Goal: Transaction & Acquisition: Purchase product/service

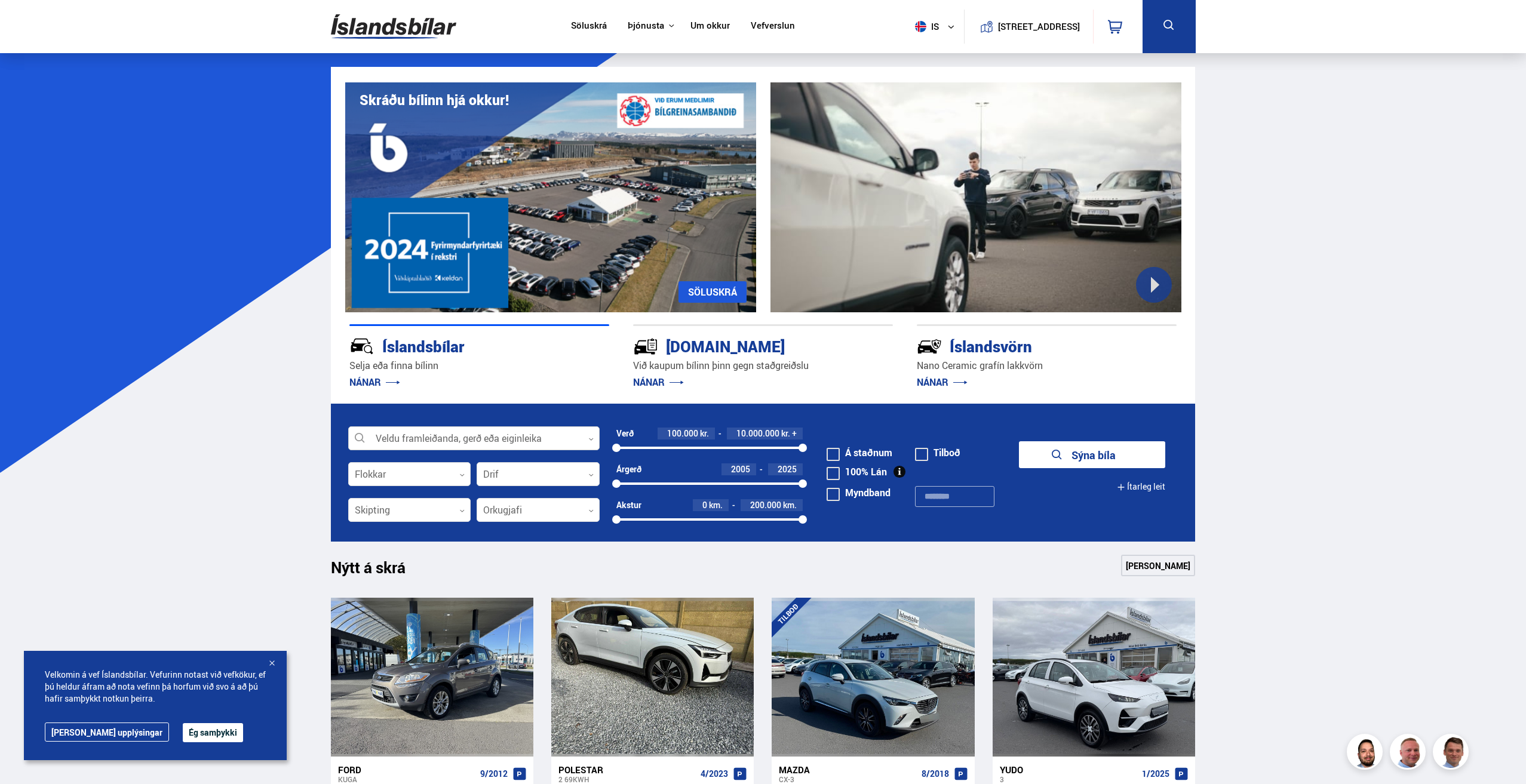
click at [480, 437] on div at bounding box center [474, 438] width 252 height 24
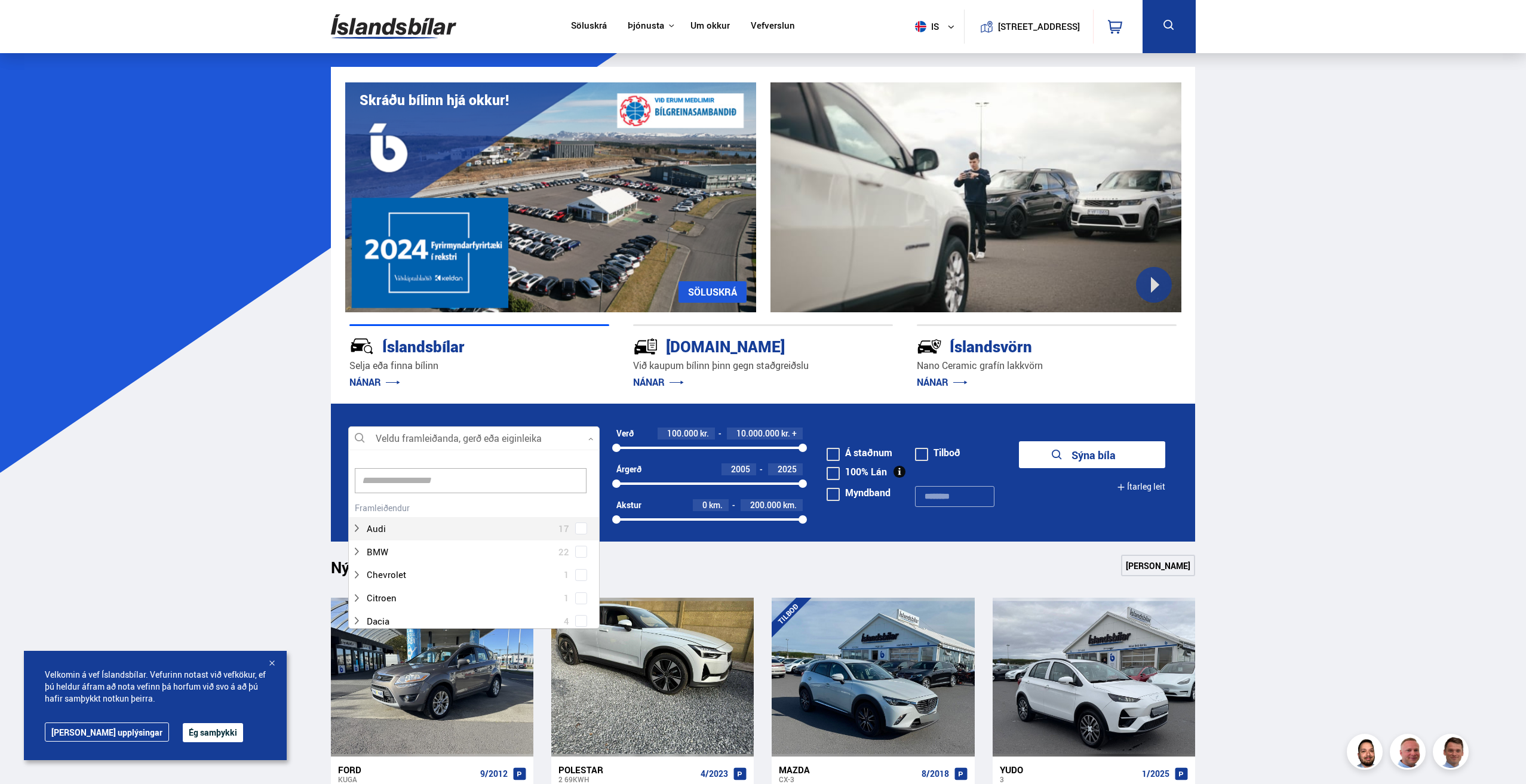
scroll to position [178, 248]
type input "***"
click at [440, 606] on div at bounding box center [485, 608] width 220 height 17
click at [580, 612] on div "Tesla Model 3 15 Tesla Model S 1 Tesla Model X 6 Tesla Model Y 9" at bounding box center [474, 573] width 250 height 93
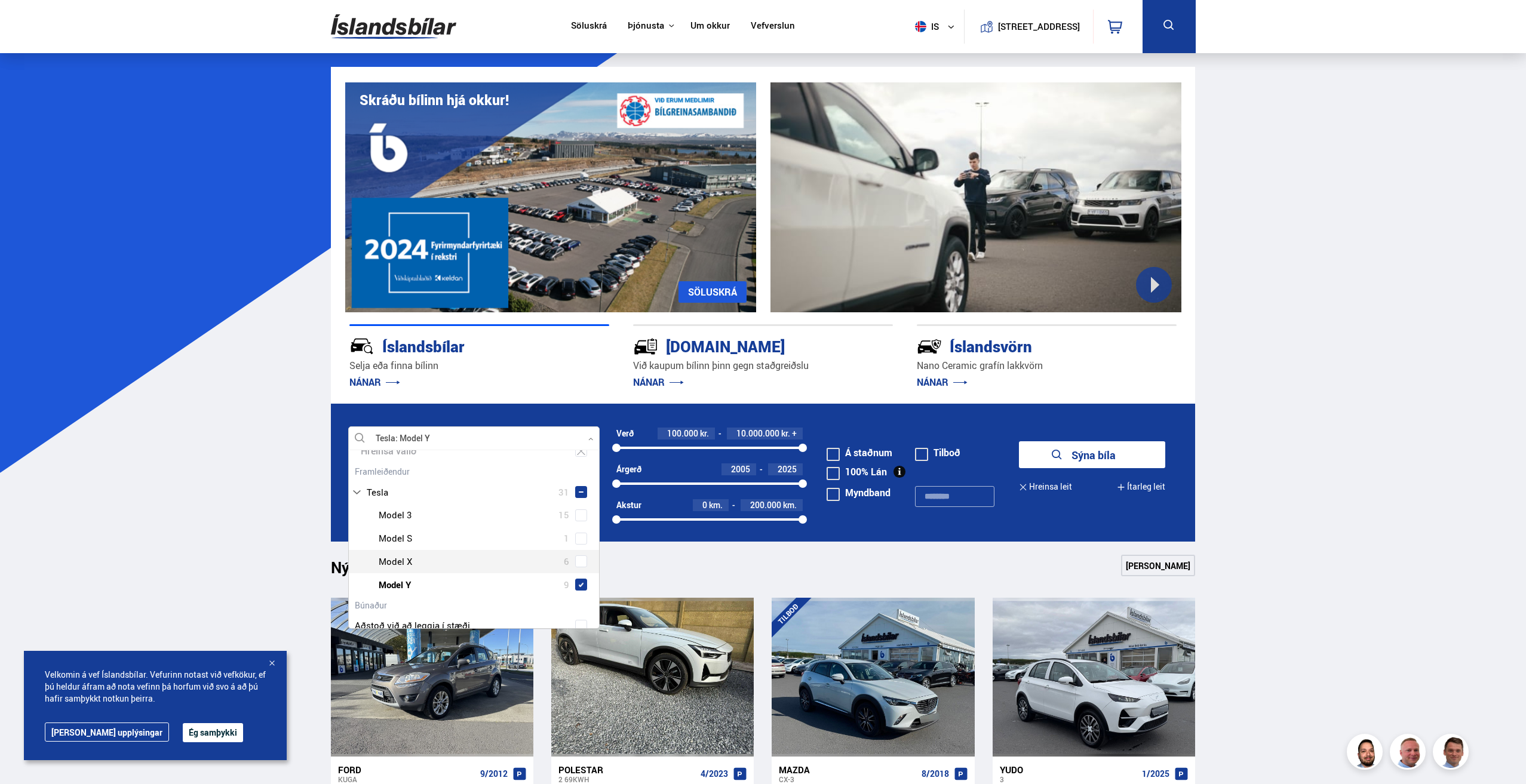
scroll to position [19, 0]
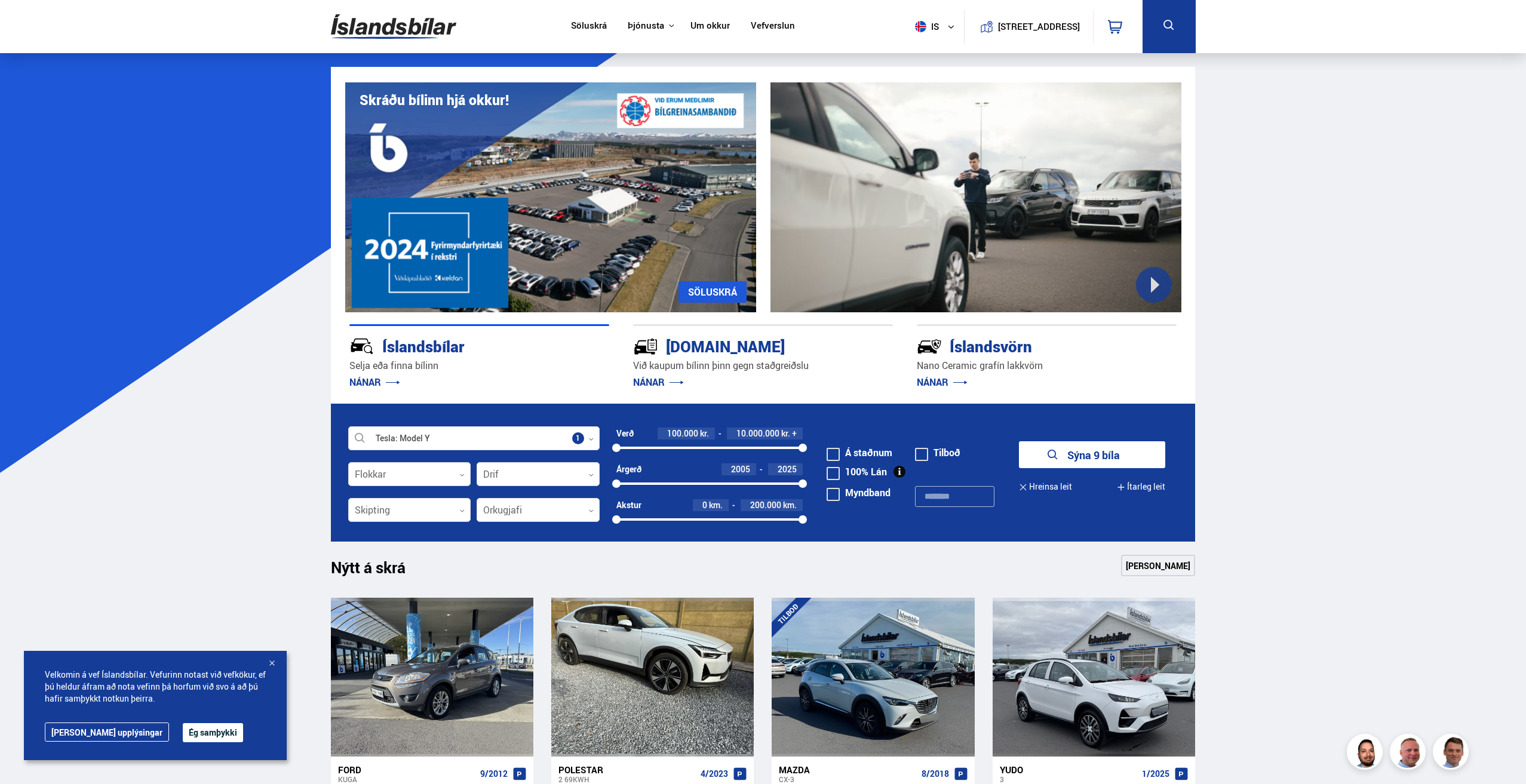
click at [1073, 454] on button "Sýna 9 bíla" at bounding box center [1092, 454] width 147 height 27
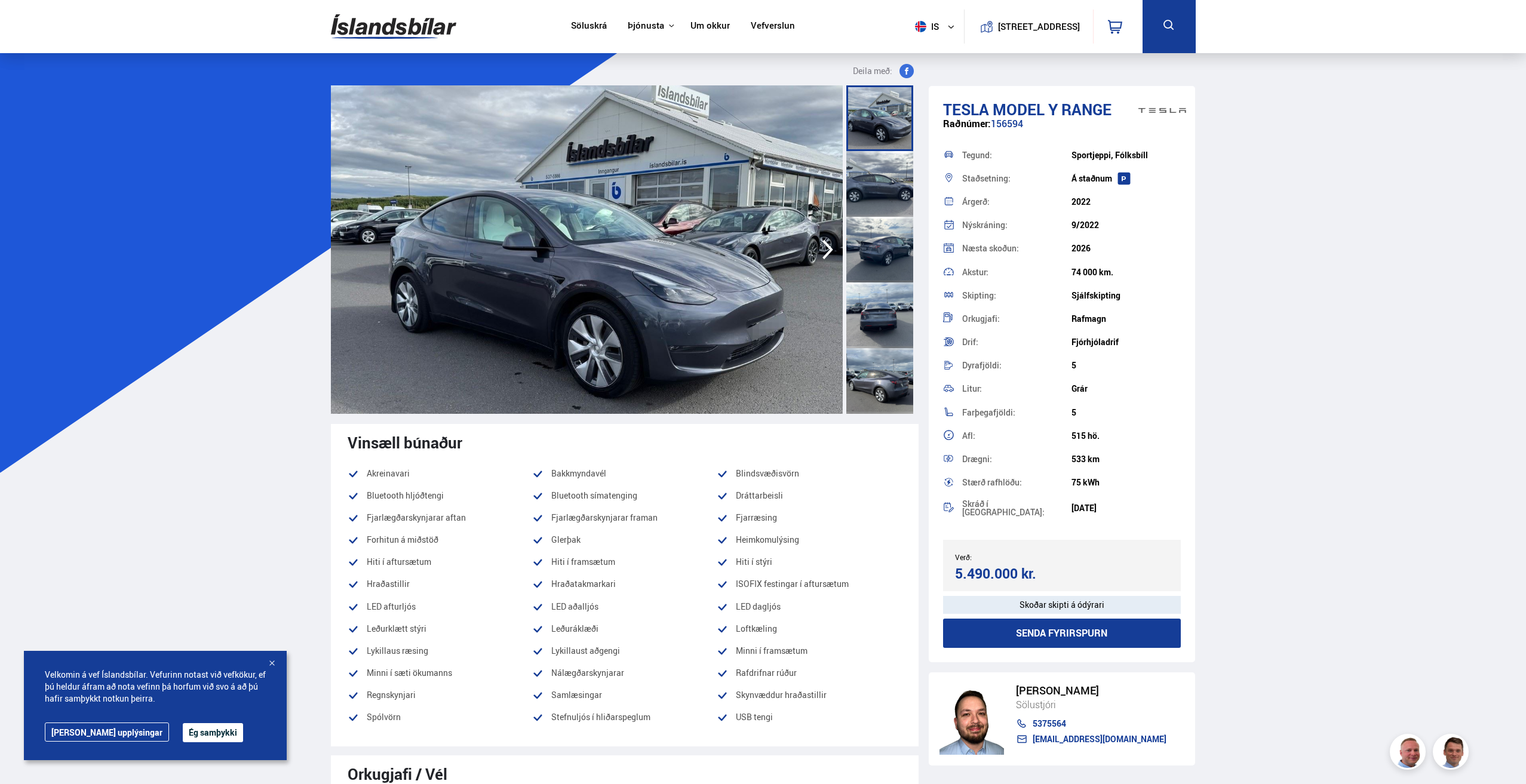
click at [859, 193] on div at bounding box center [879, 184] width 67 height 66
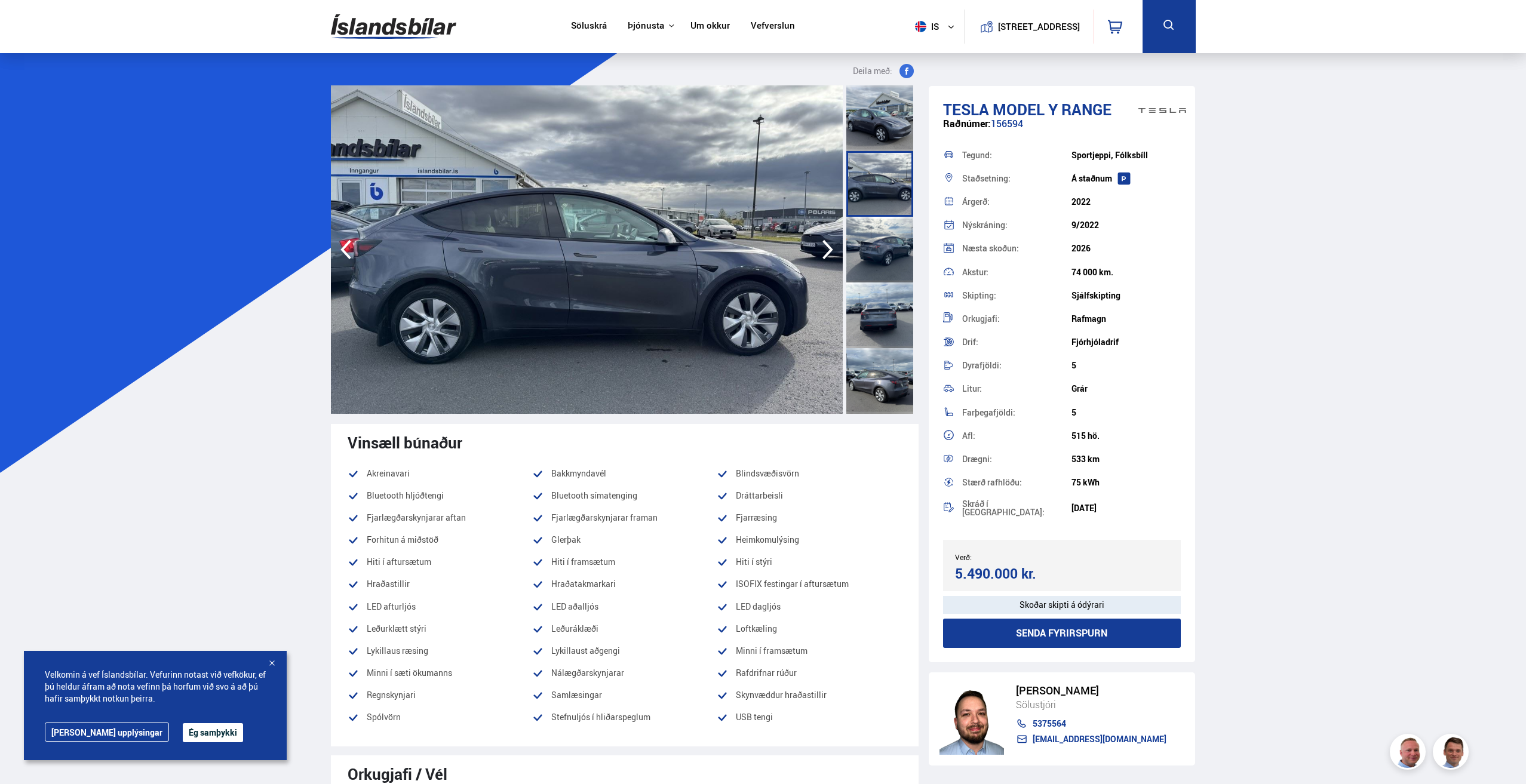
click at [910, 108] on div at bounding box center [879, 118] width 67 height 66
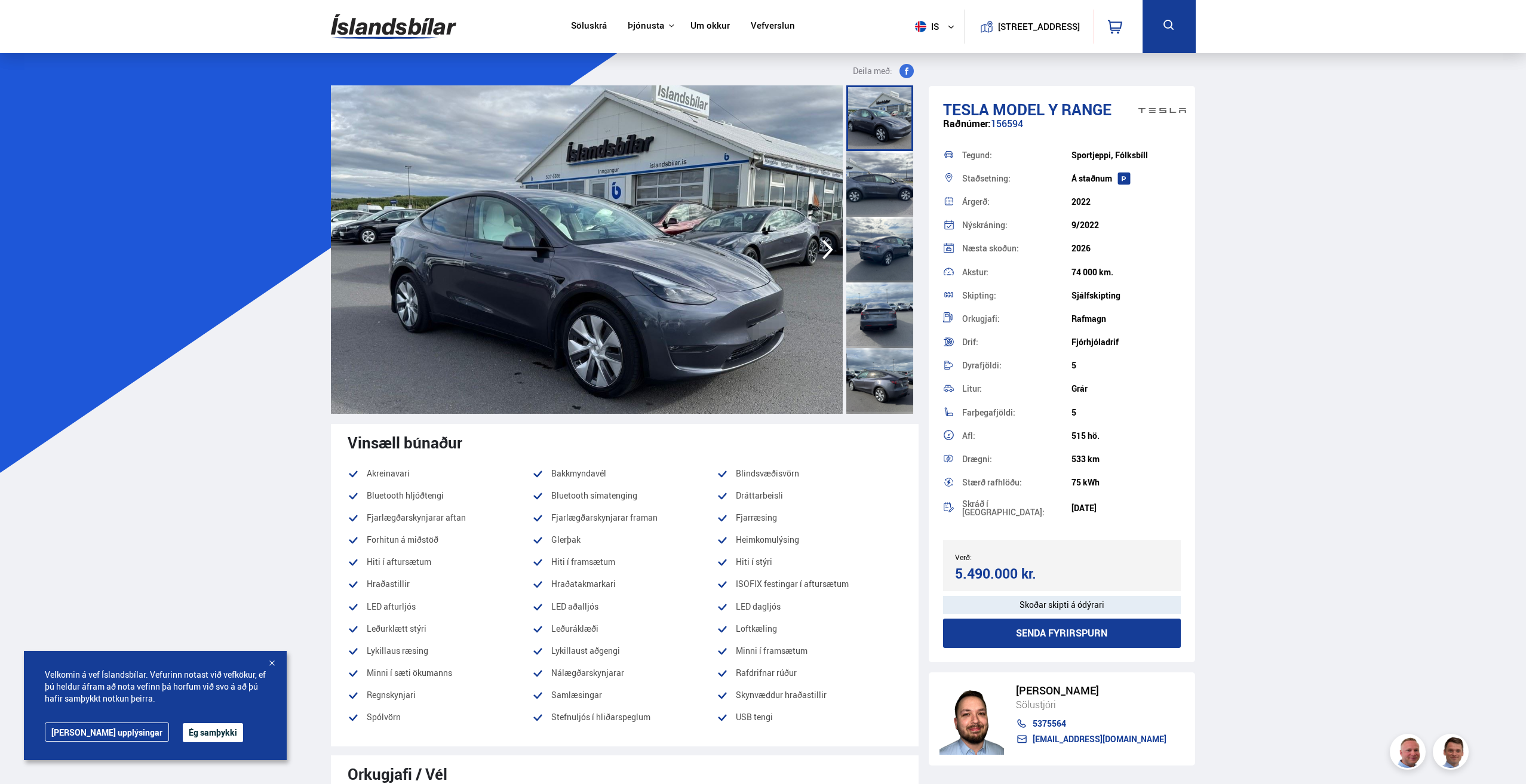
click at [272, 659] on div at bounding box center [271, 664] width 12 height 12
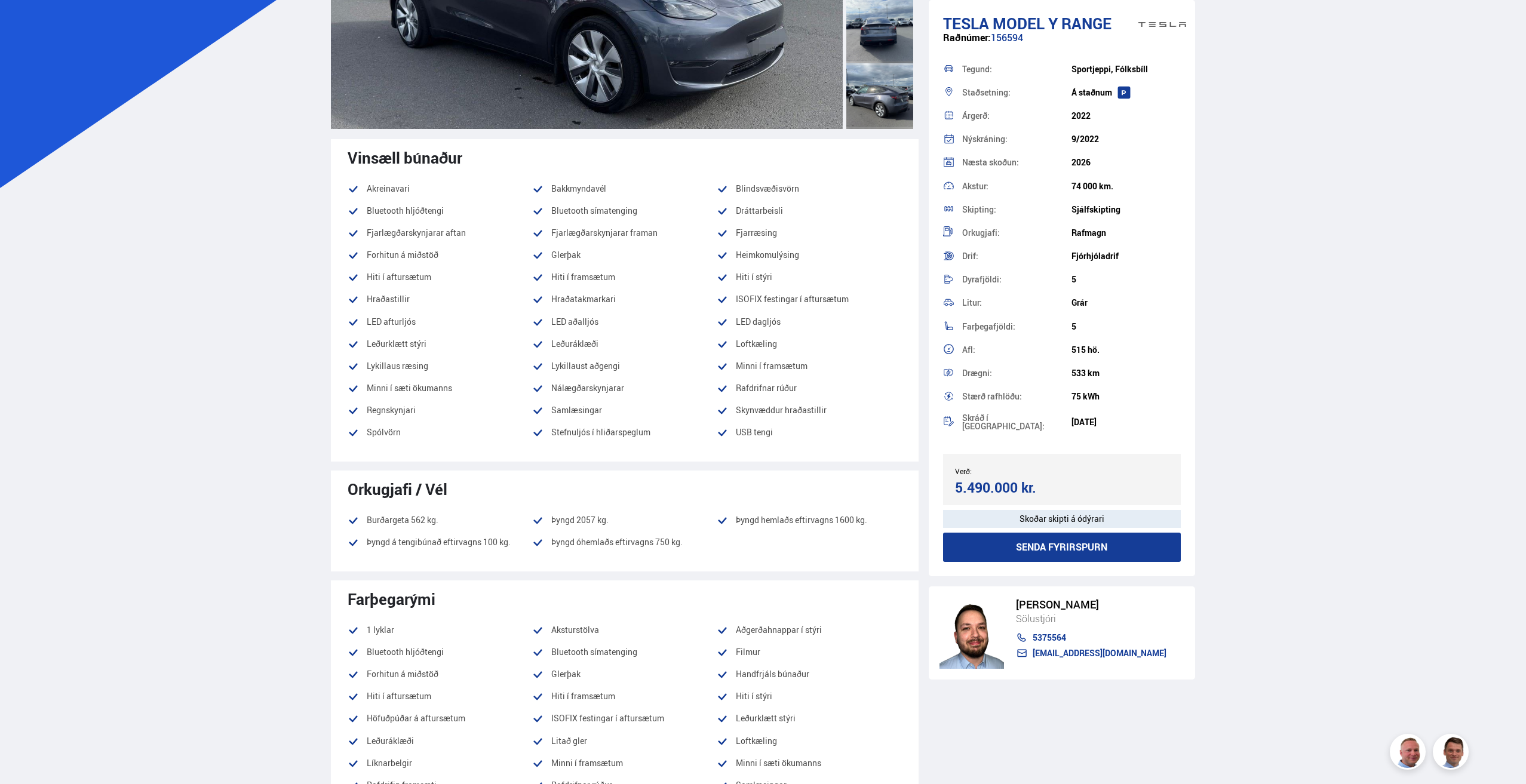
scroll to position [298, 0]
